Goal: Check status

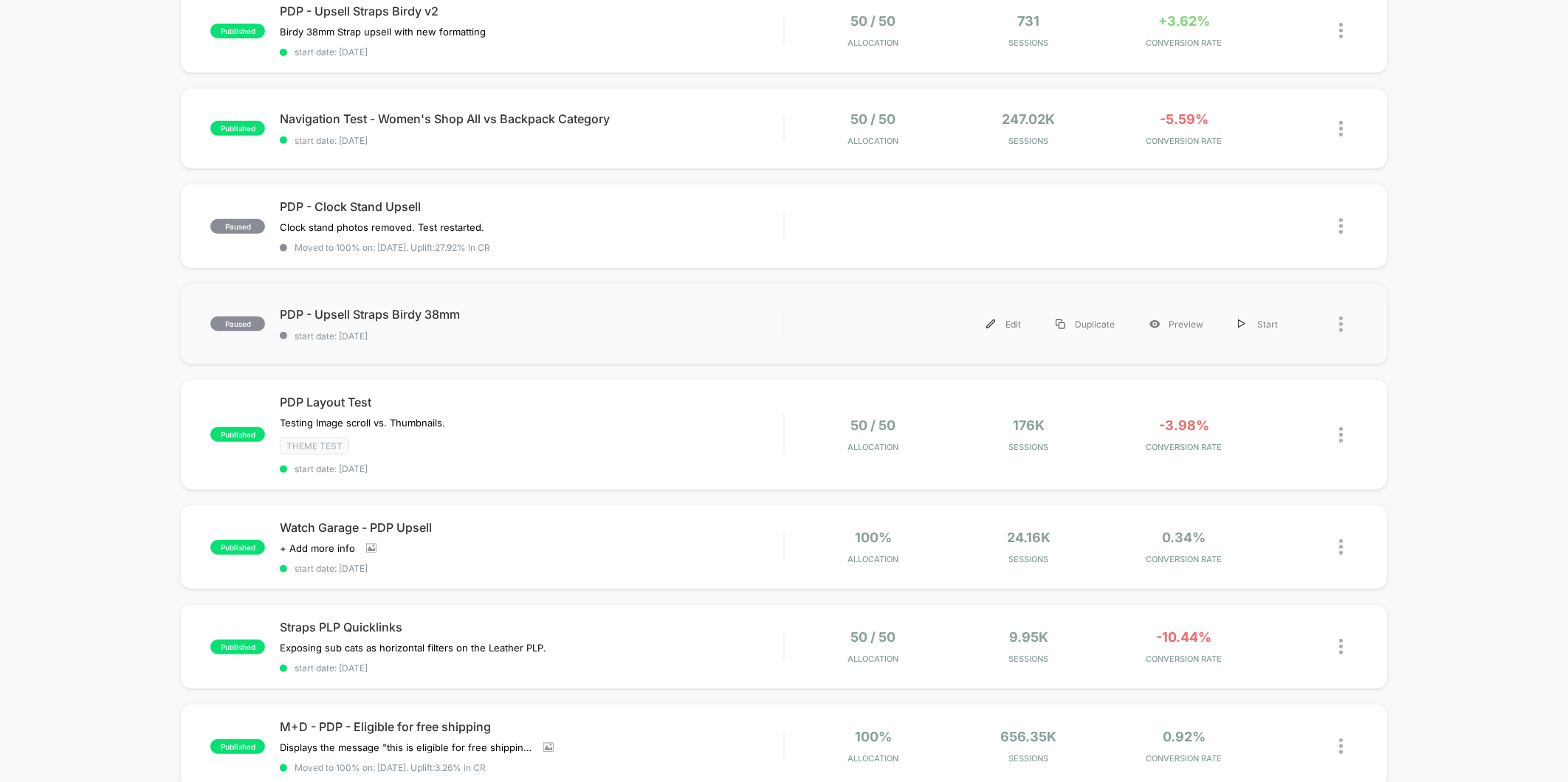
scroll to position [491, 0]
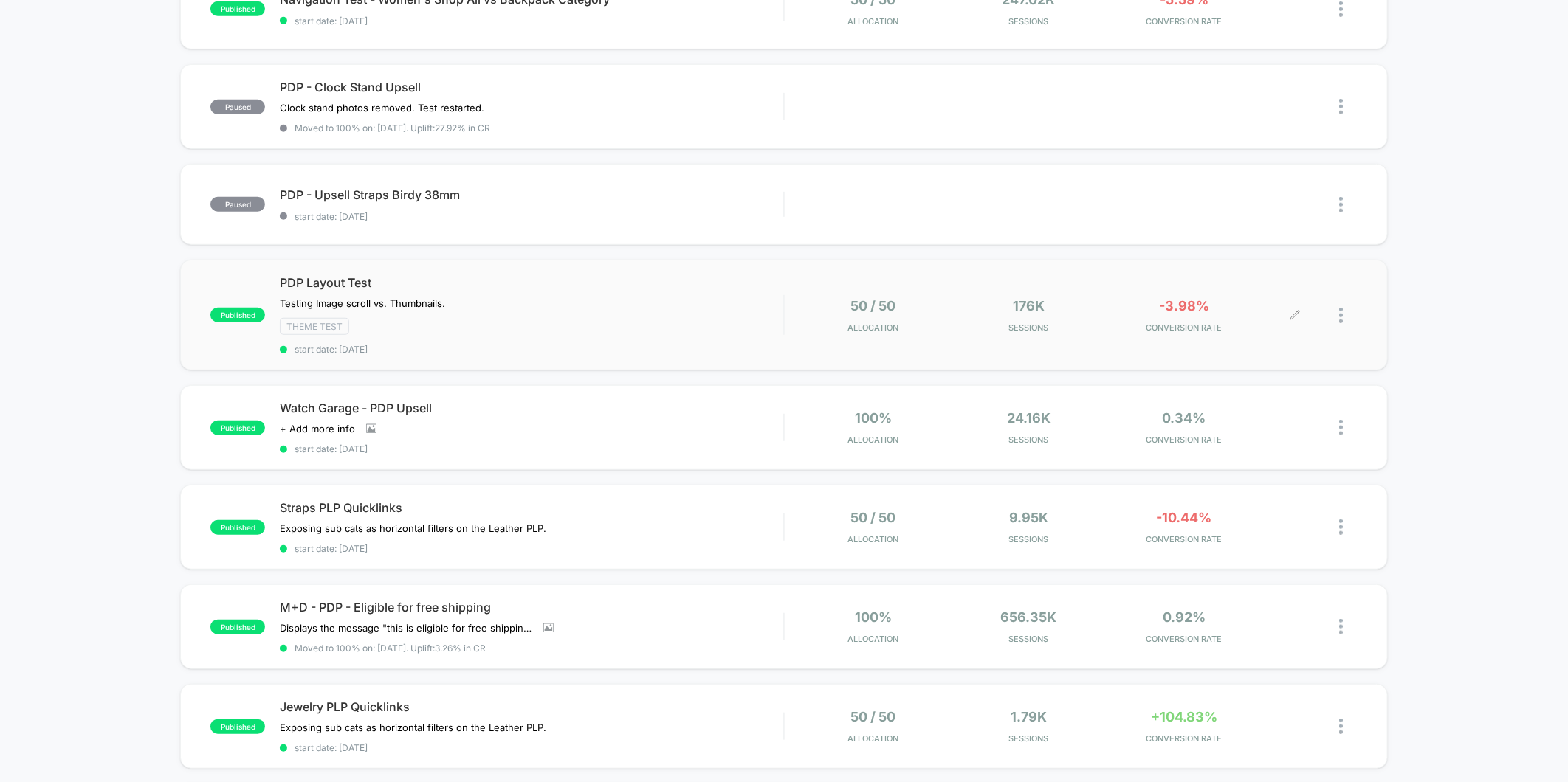
click at [1169, 322] on span "CONVERSION RATE" at bounding box center [1184, 328] width 149 height 10
